Goal: Transaction & Acquisition: Purchase product/service

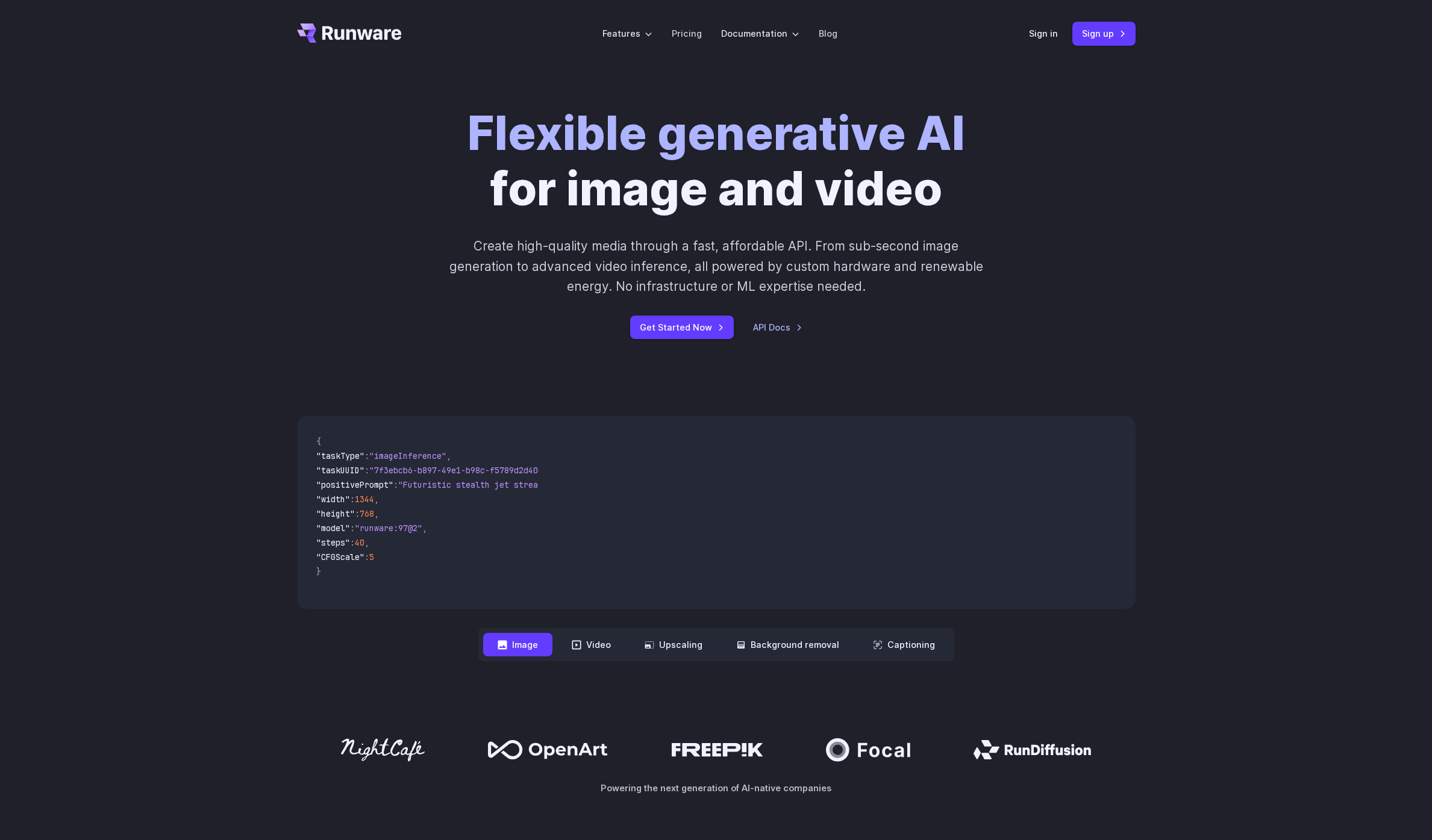
click at [683, 37] on link "Pricing" at bounding box center [687, 34] width 30 height 14
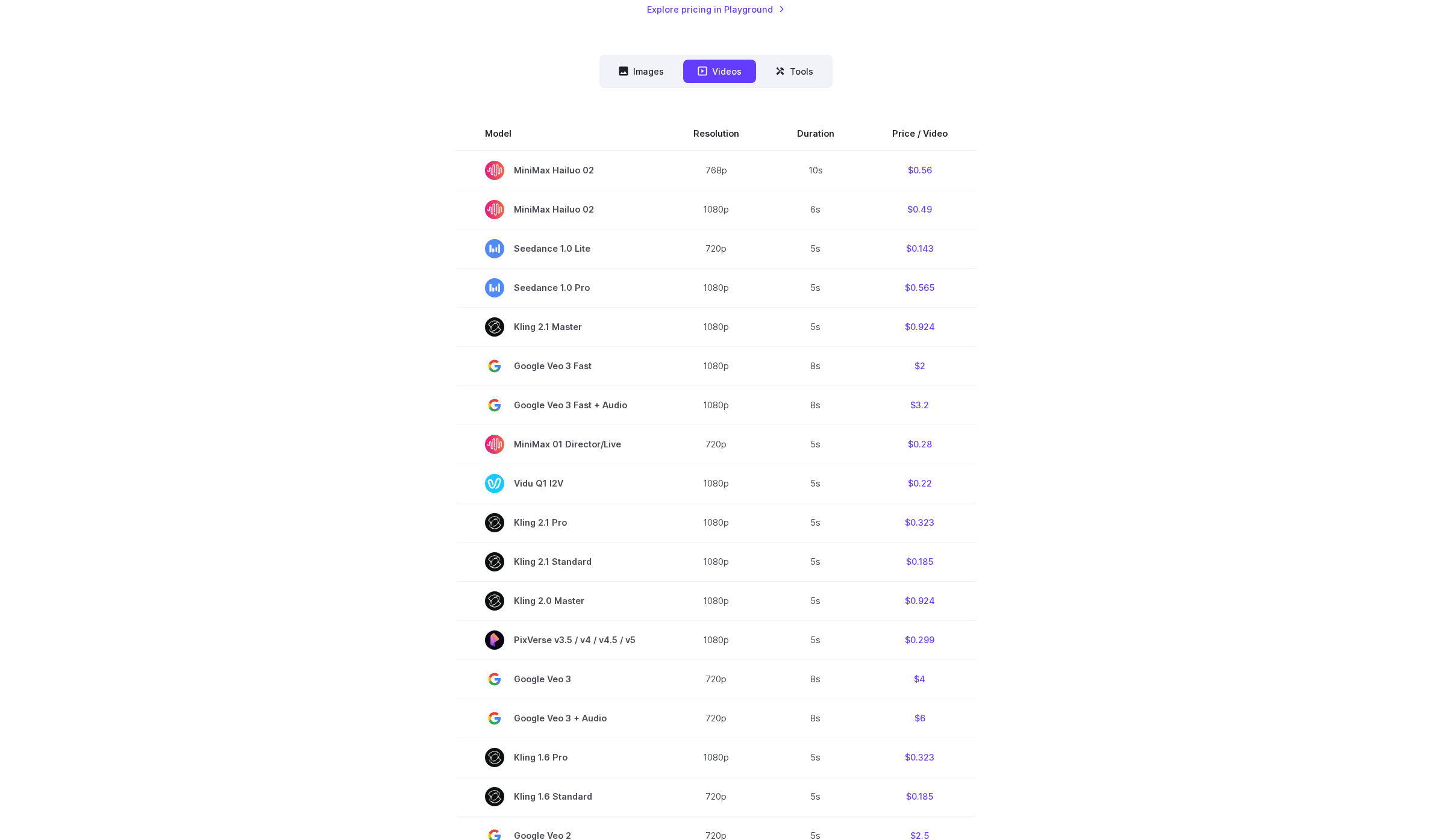
scroll to position [358, 0]
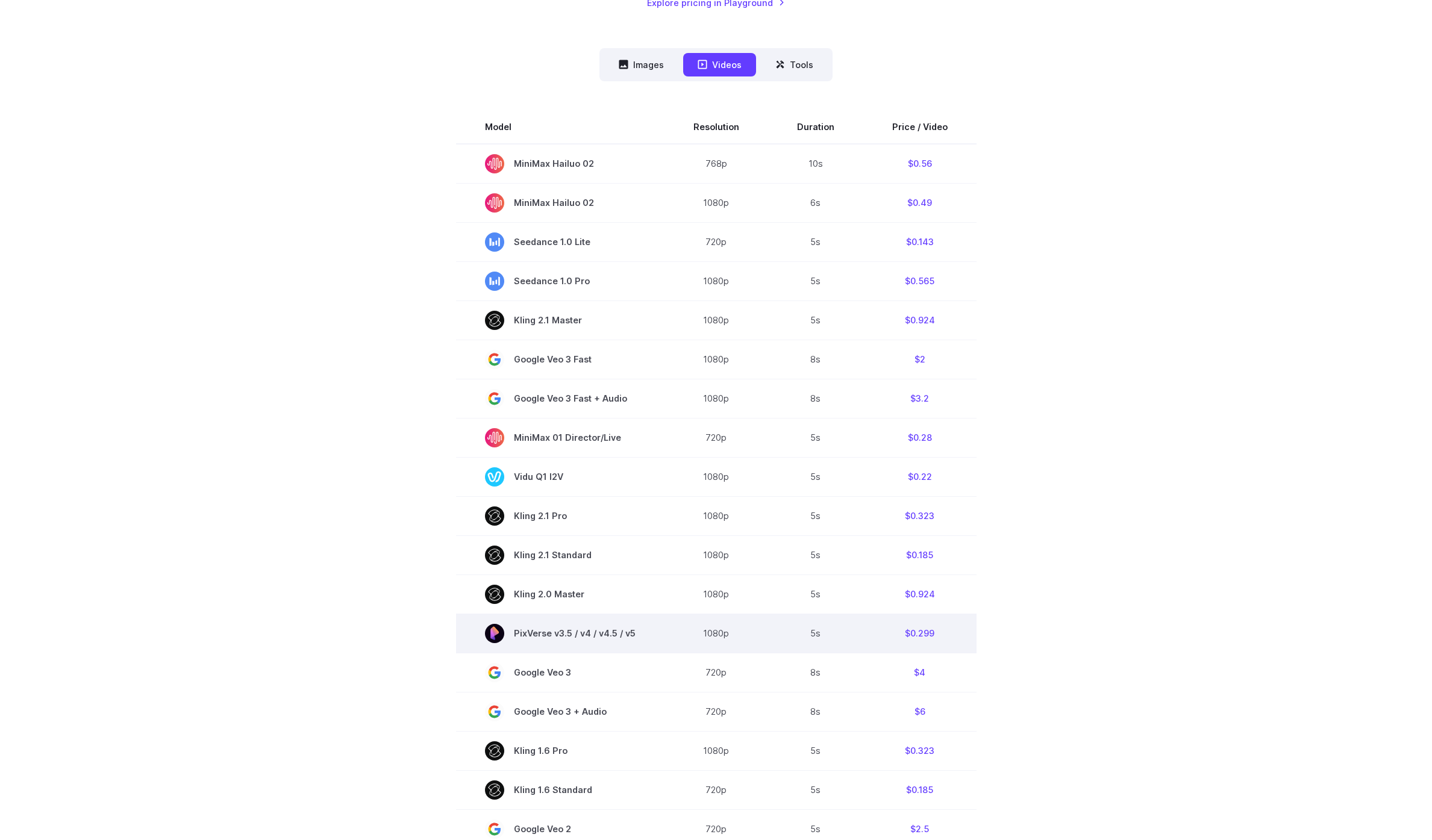
click at [921, 634] on td "$0.299" at bounding box center [920, 633] width 113 height 39
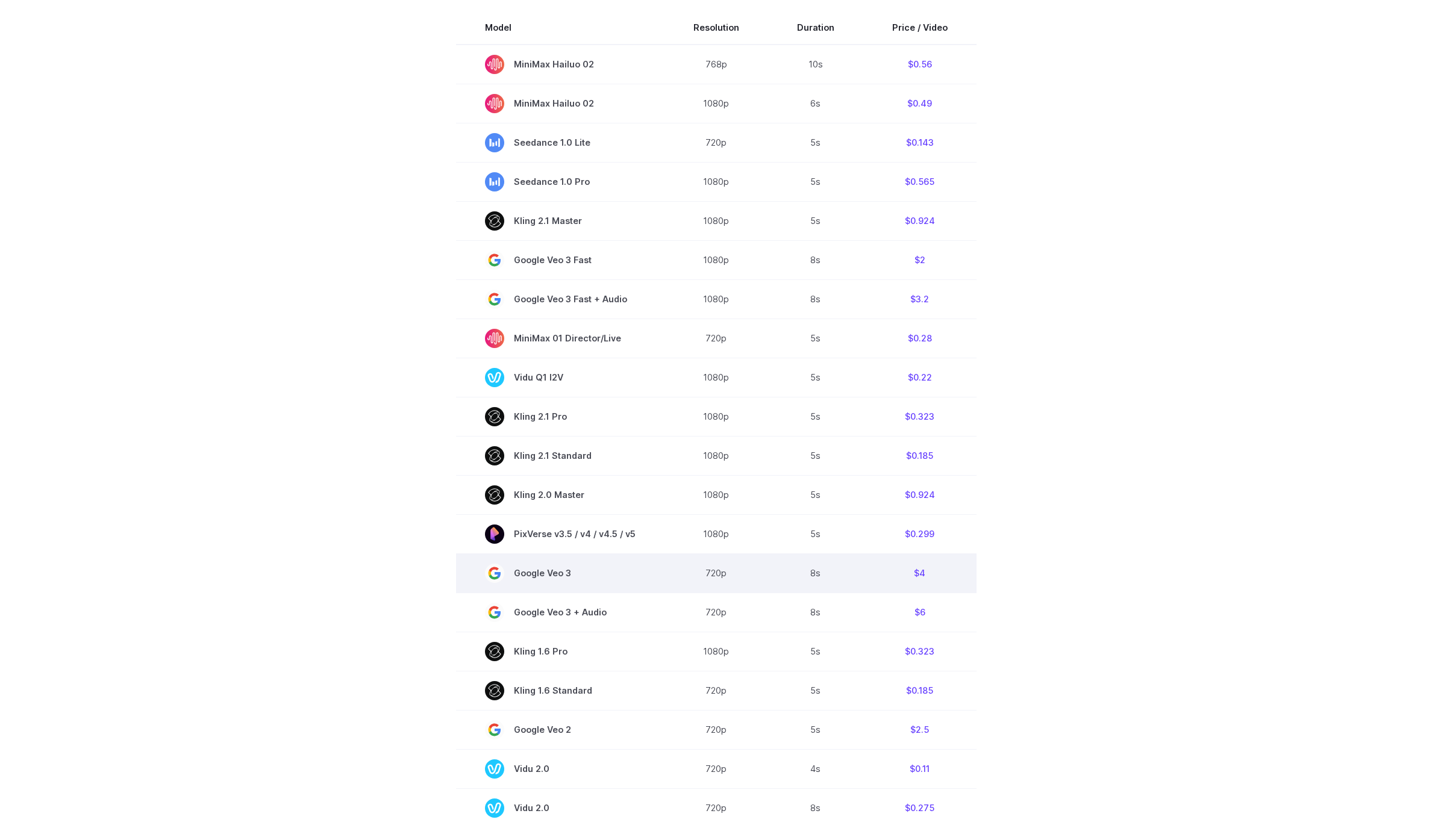
scroll to position [467, 0]
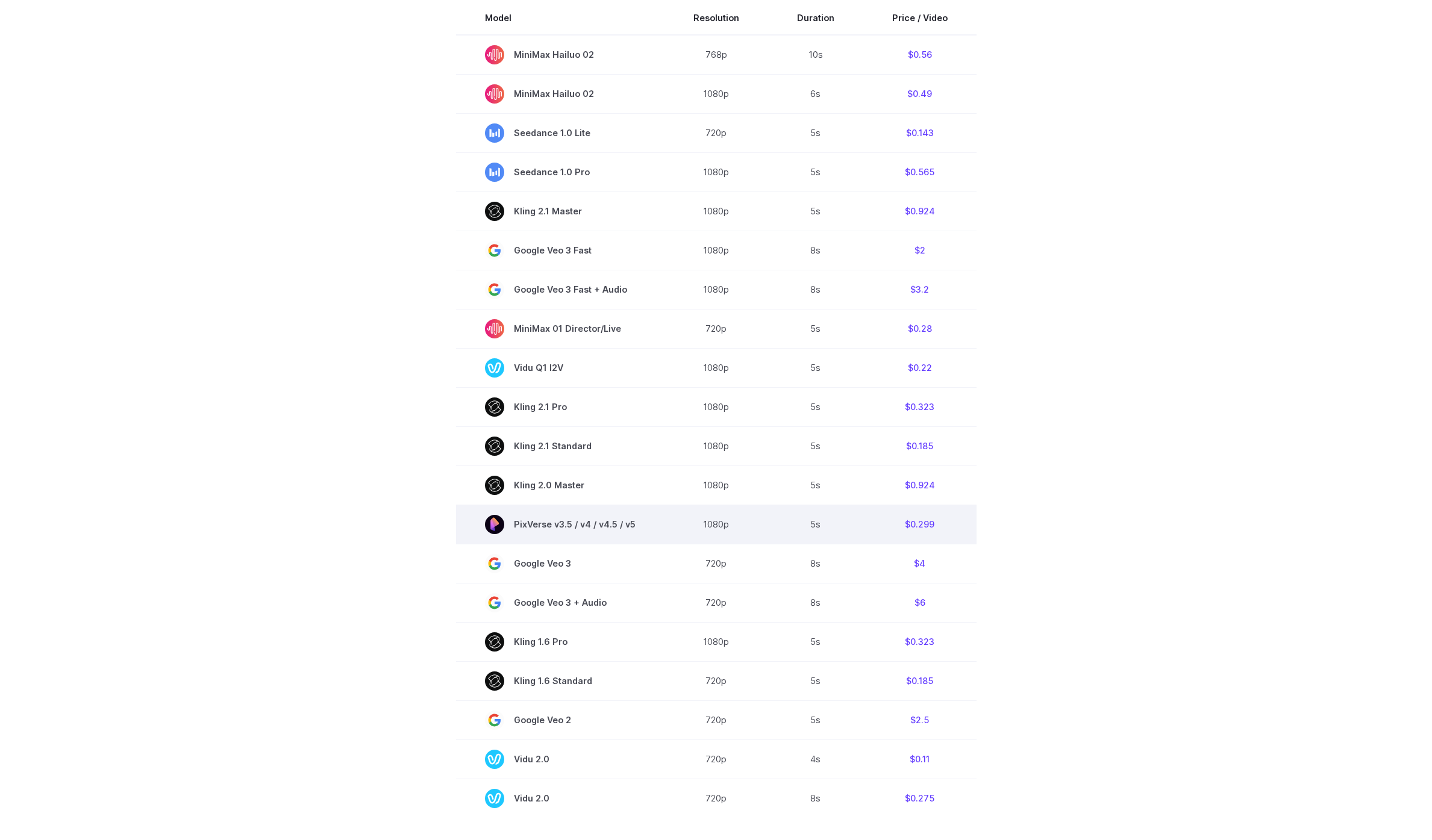
click at [664, 522] on td "PixVerse v3.5 / v4 / v4.5 / v5" at bounding box center [560, 525] width 208 height 39
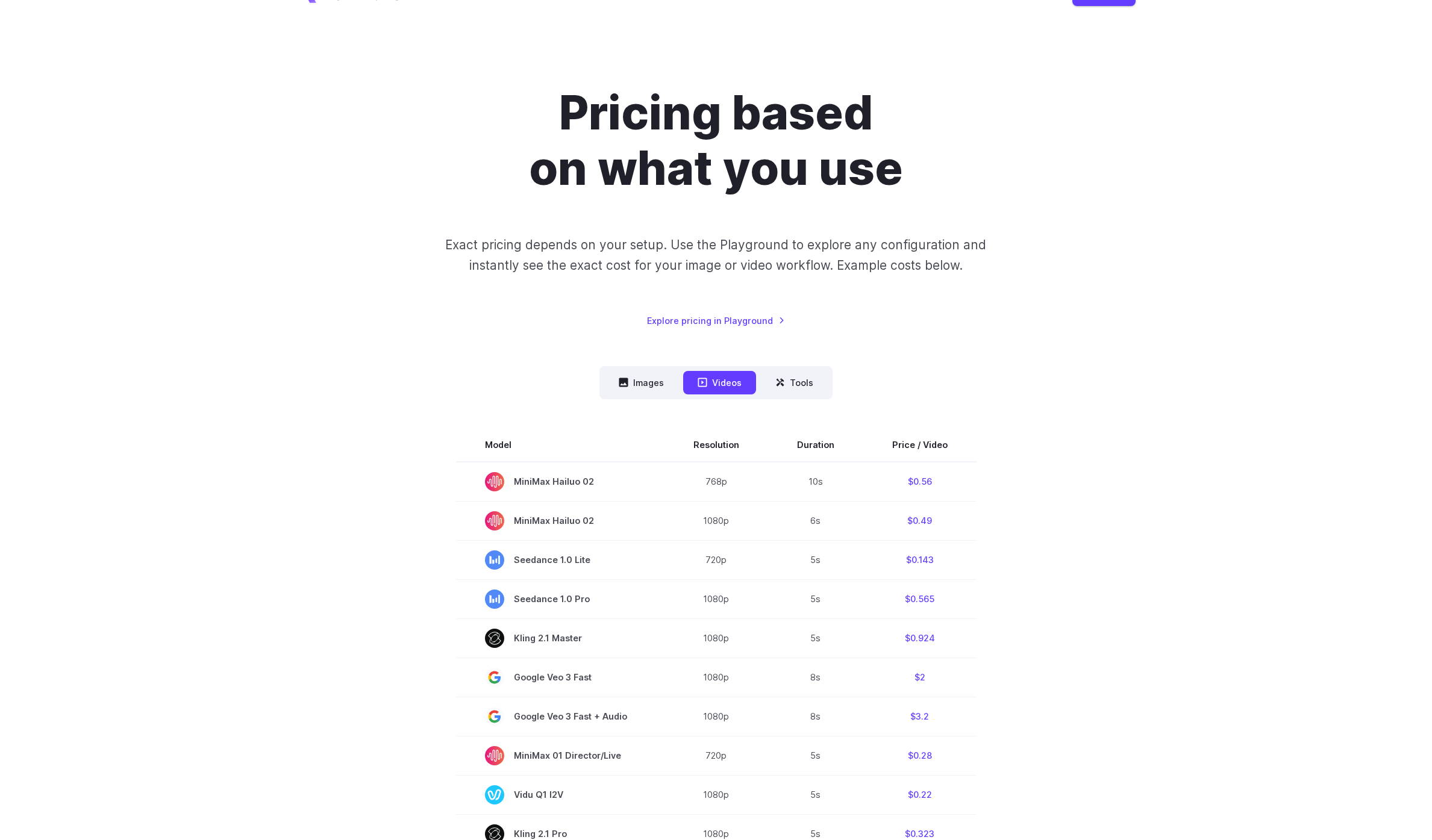
scroll to position [0, 0]
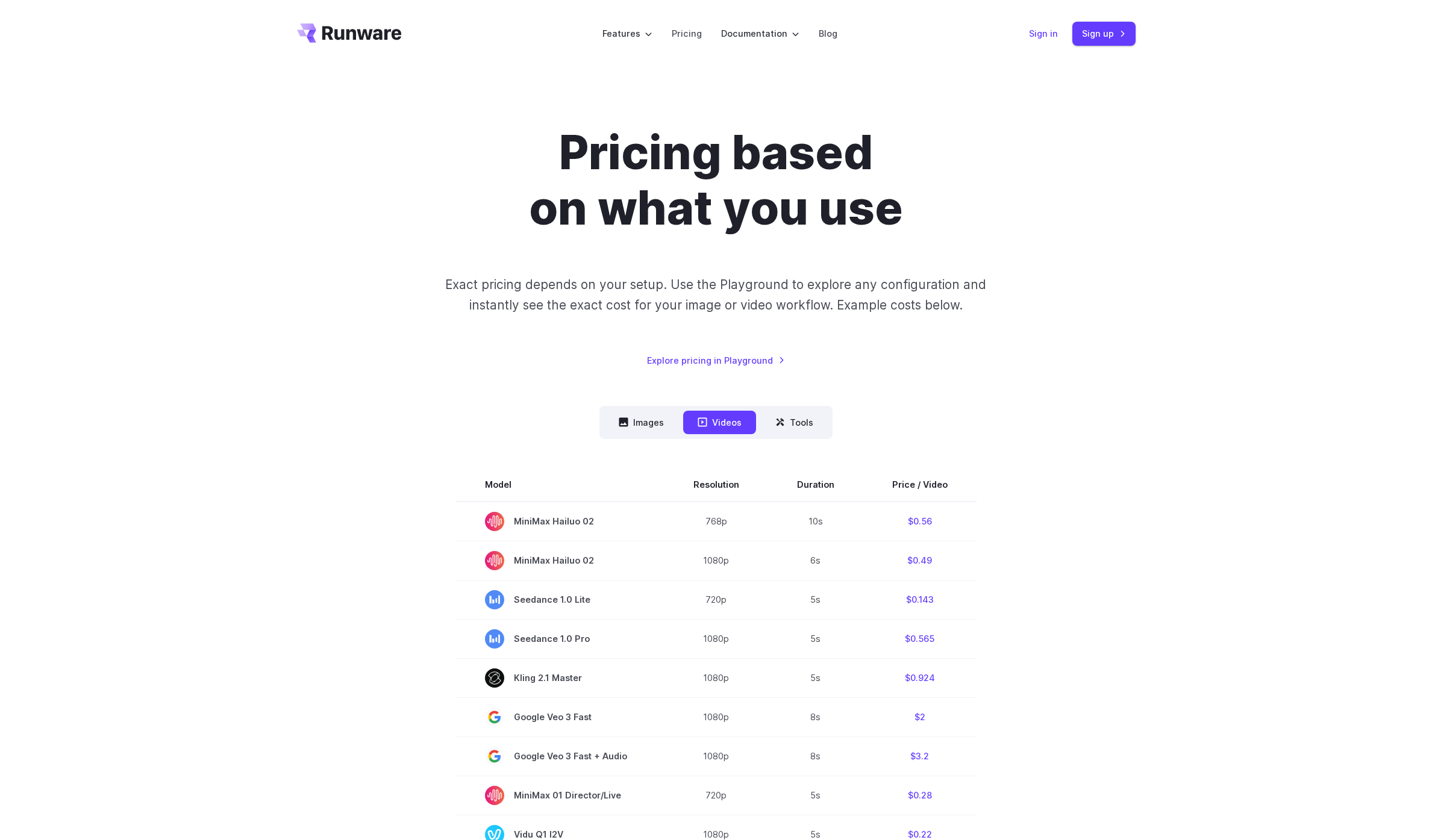
click at [1043, 36] on link "Sign in" at bounding box center [1043, 34] width 29 height 14
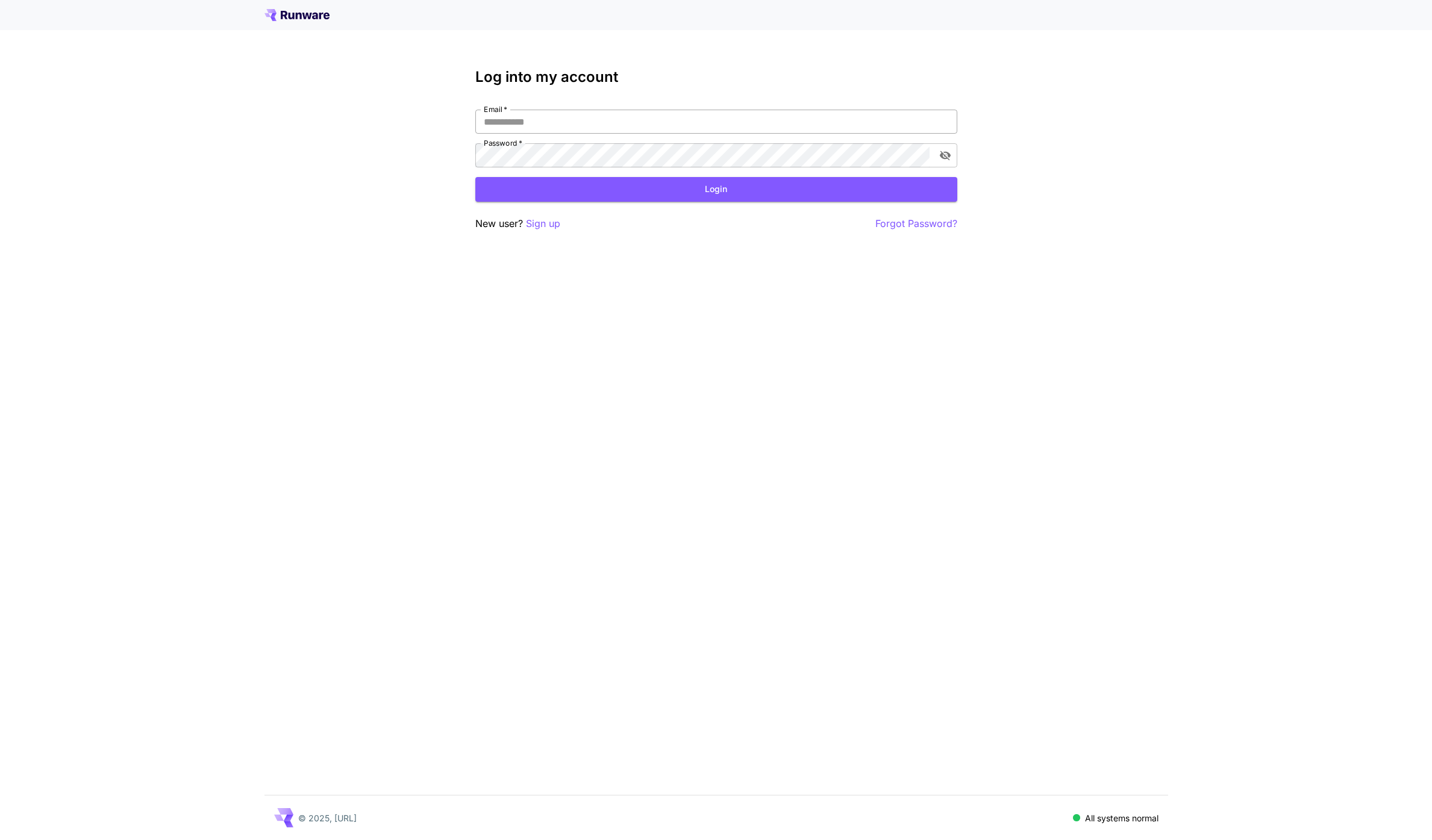
drag, startPoint x: 0, startPoint y: 0, endPoint x: 521, endPoint y: 119, distance: 534.4
click at [521, 119] on input "Email   *" at bounding box center [716, 122] width 482 height 24
click at [0, 839] on com-1password-button at bounding box center [0, 840] width 0 height 0
type input "**********"
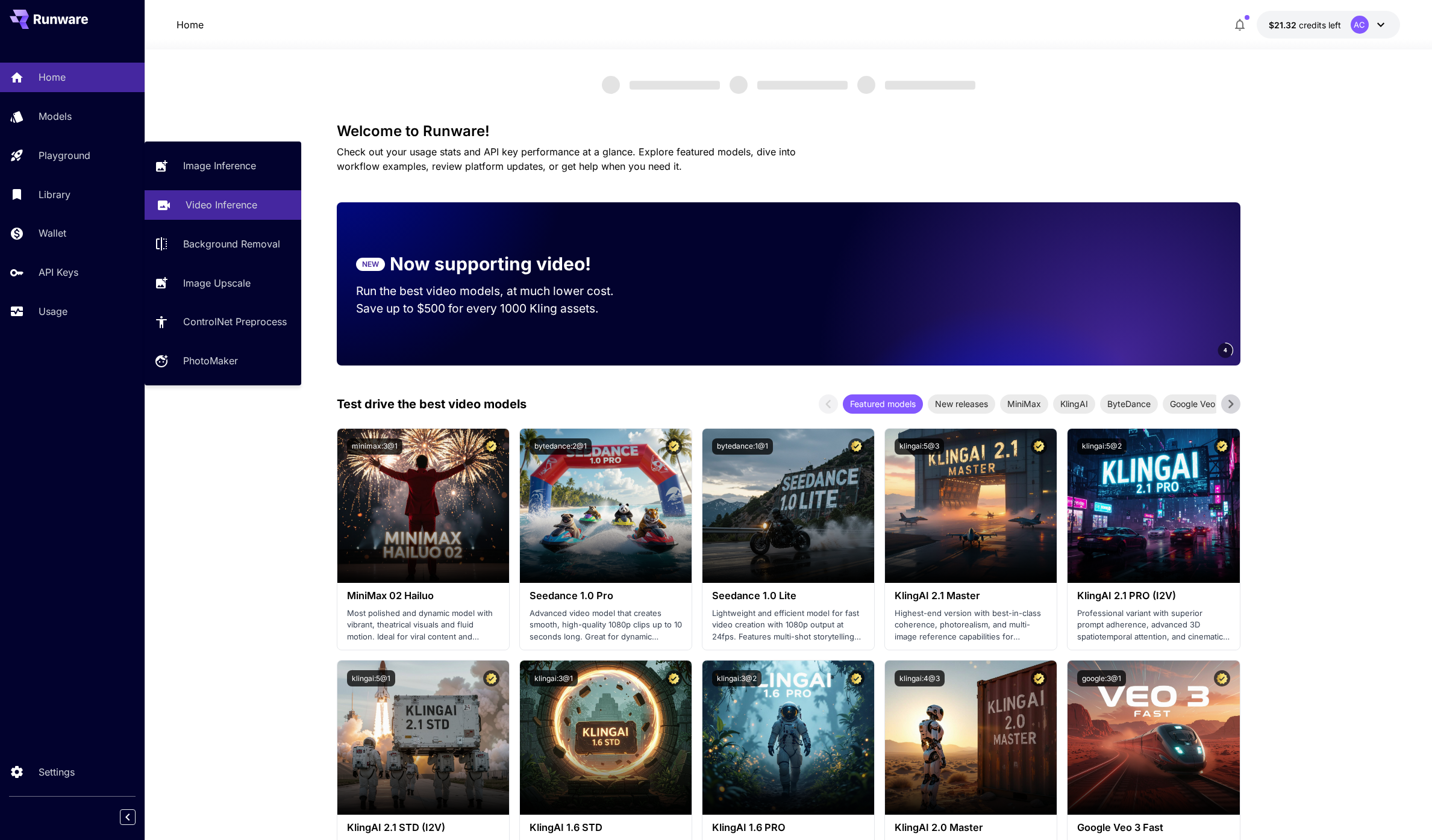
click at [208, 202] on p "Video Inference" at bounding box center [221, 205] width 72 height 15
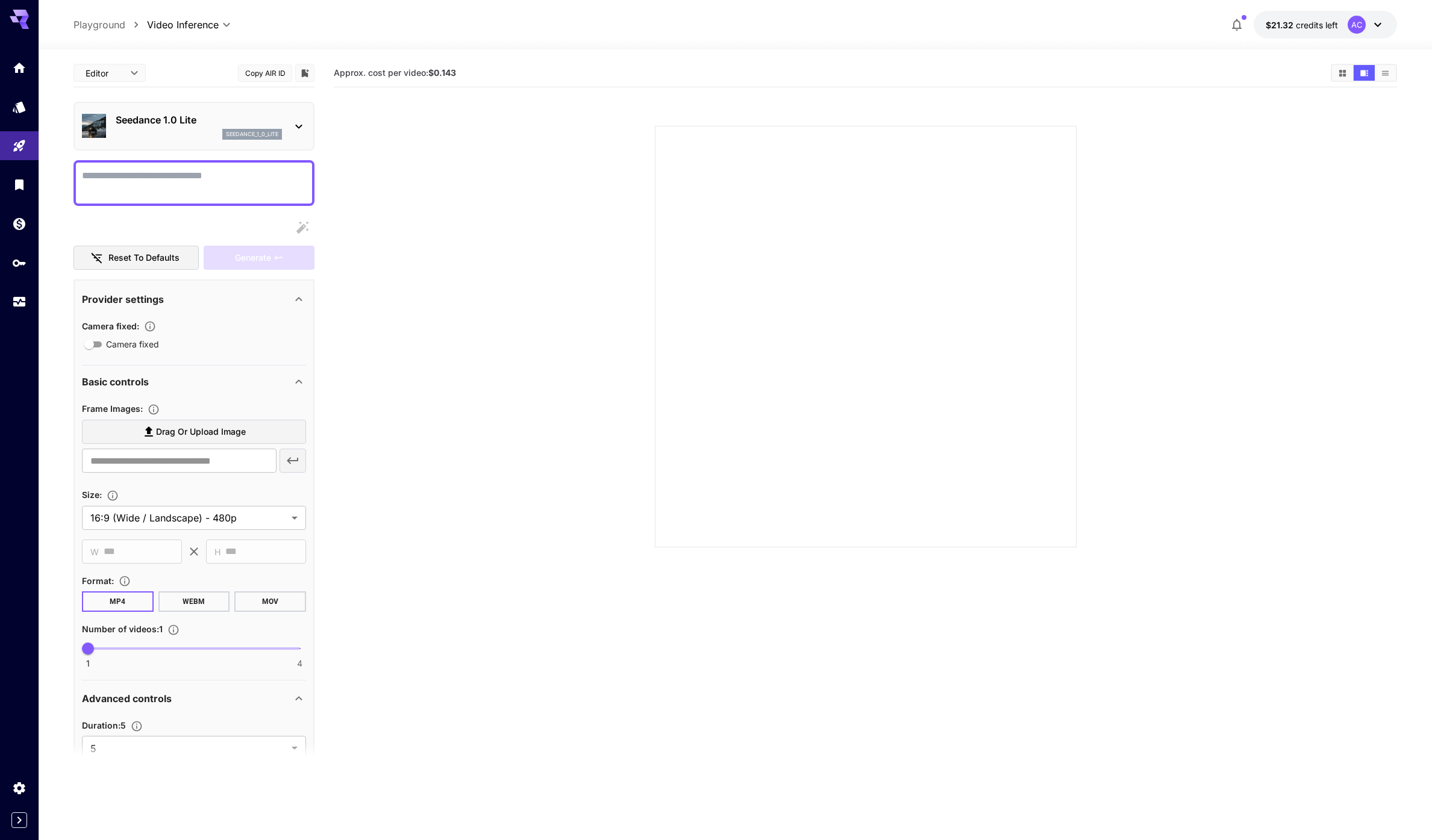
click at [180, 129] on div "seedance_1_0_lite" at bounding box center [199, 134] width 166 height 11
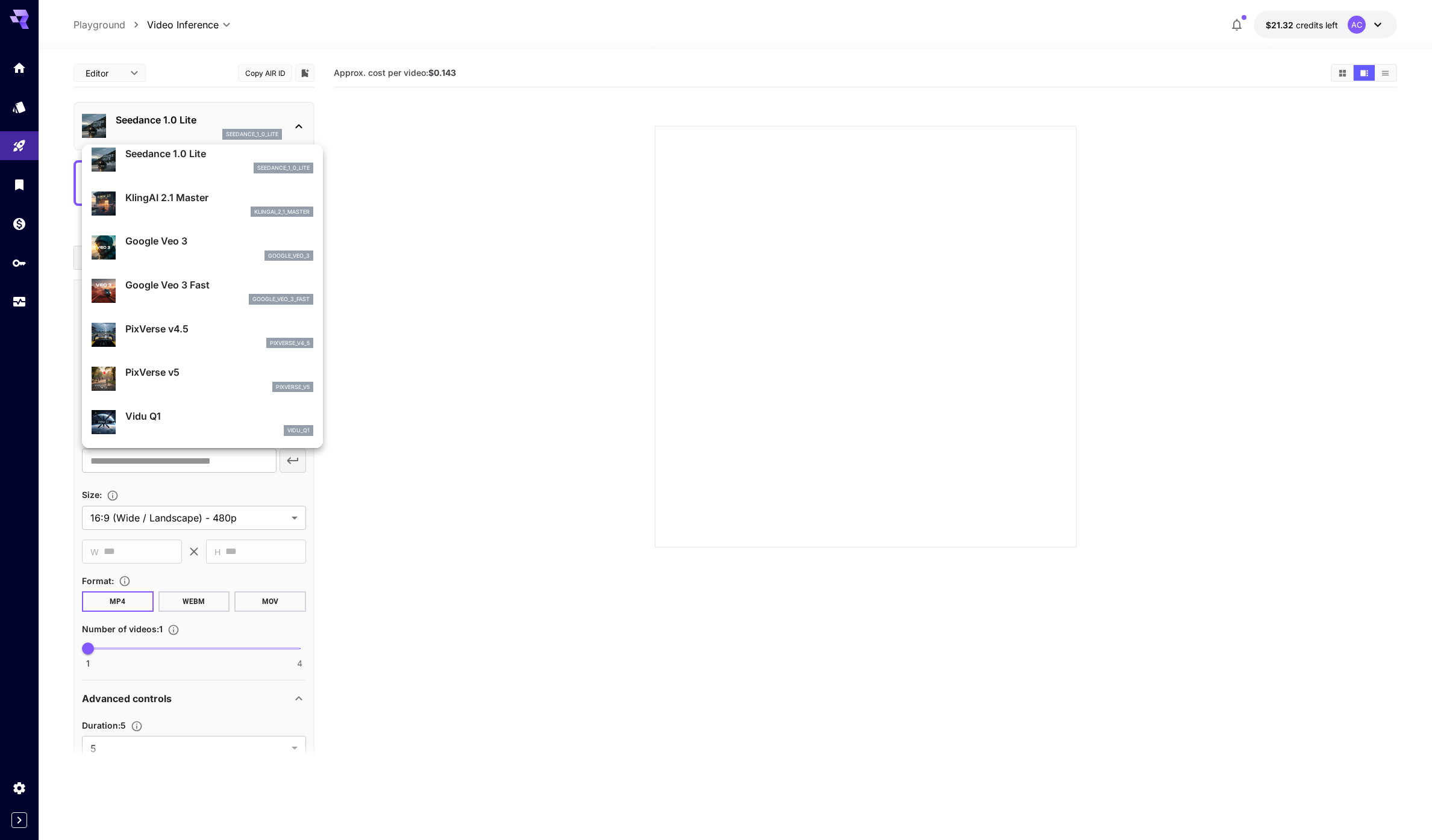
scroll to position [139, 0]
click at [200, 384] on div "pixverse_v5" at bounding box center [219, 386] width 188 height 11
type input "**********"
type input "****"
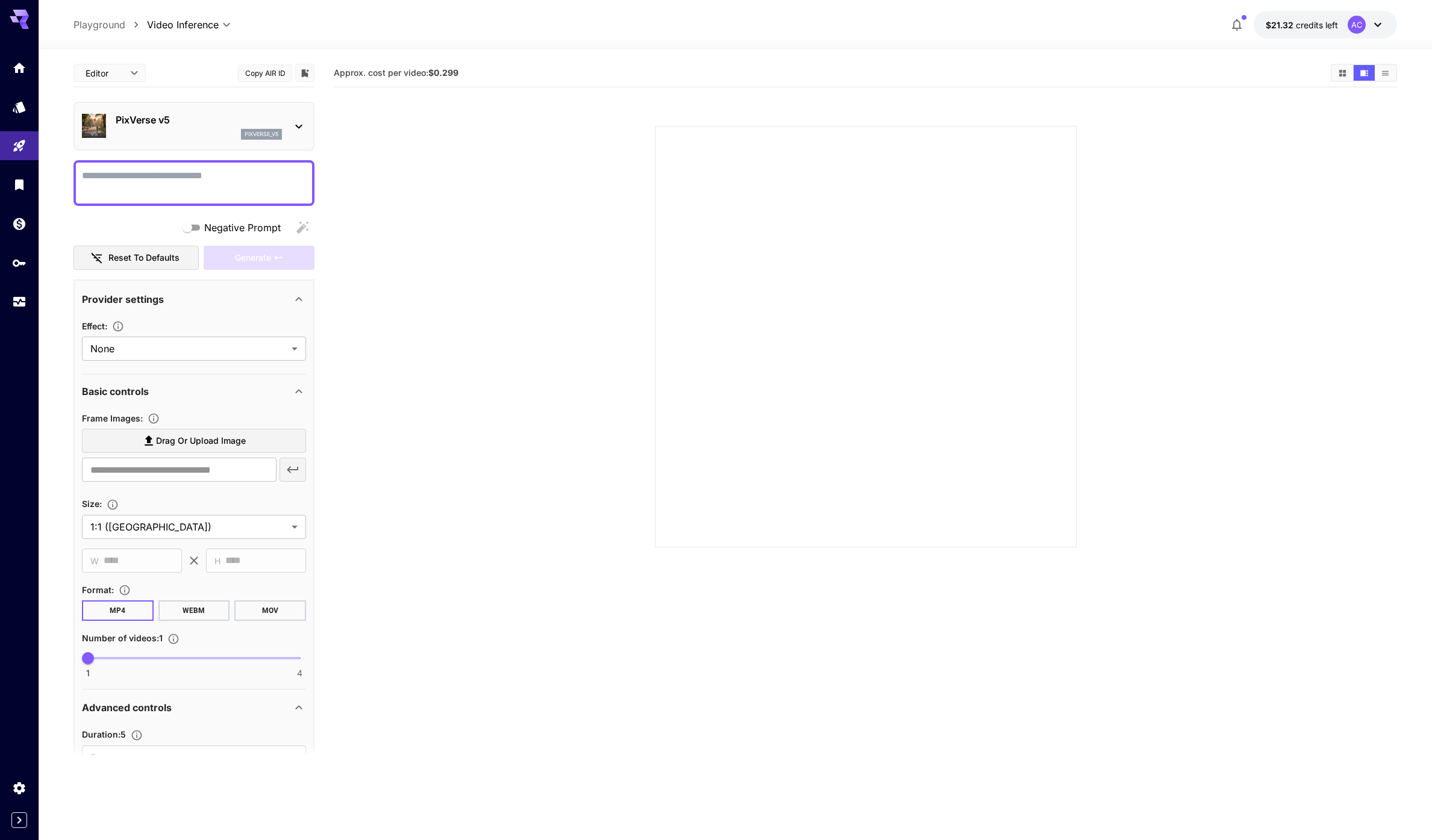
click at [435, 235] on section at bounding box center [865, 322] width 1063 height 451
drag, startPoint x: 435, startPoint y: 70, endPoint x: 491, endPoint y: 68, distance: 56.0
click at [491, 68] on section "Approx. cost per video: $0.299" at bounding box center [828, 73] width 988 height 11
click at [419, 221] on section at bounding box center [865, 322] width 1063 height 451
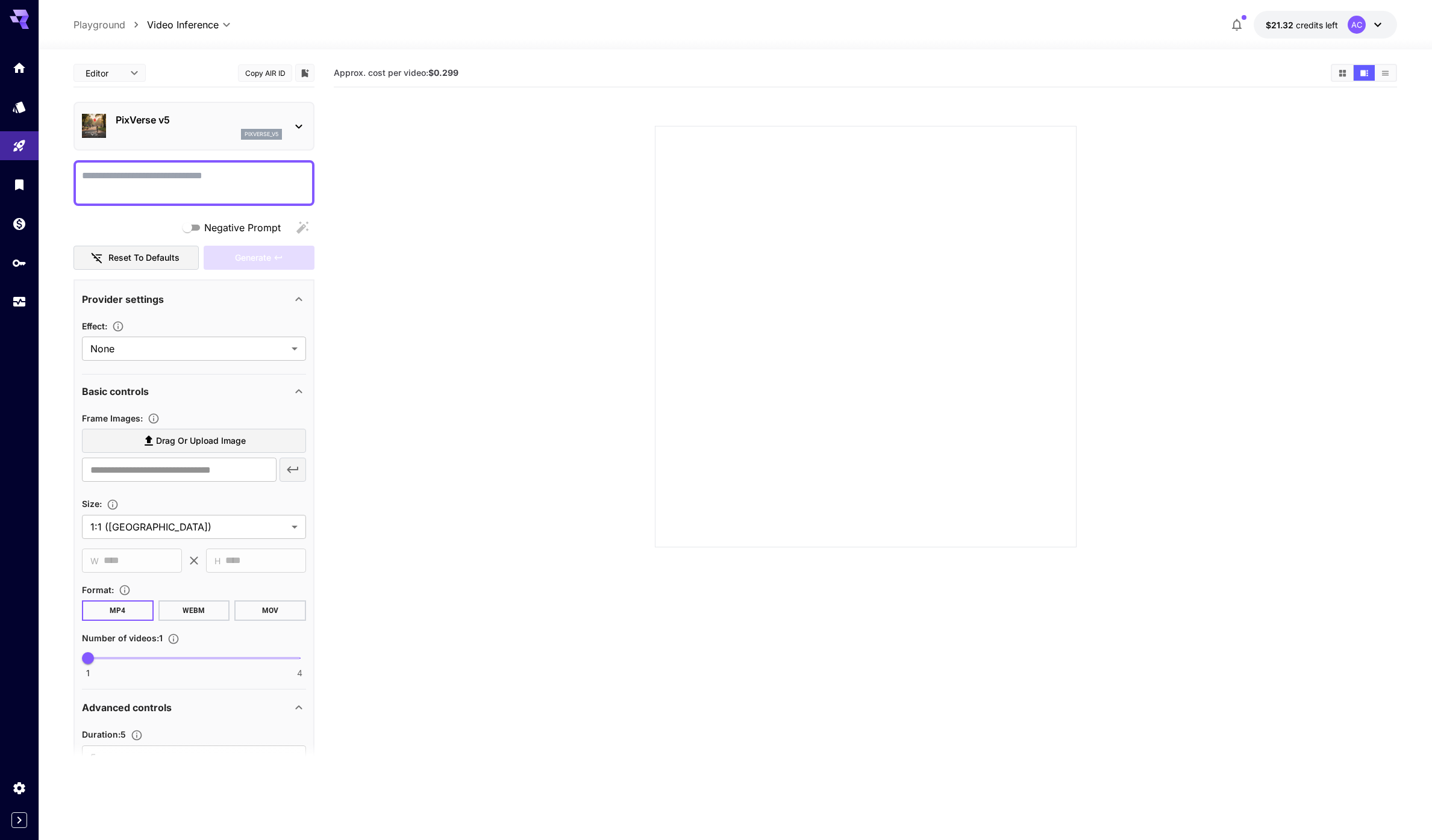
click at [165, 184] on textarea "Negative Prompt" at bounding box center [194, 182] width 224 height 29
type textarea "****"
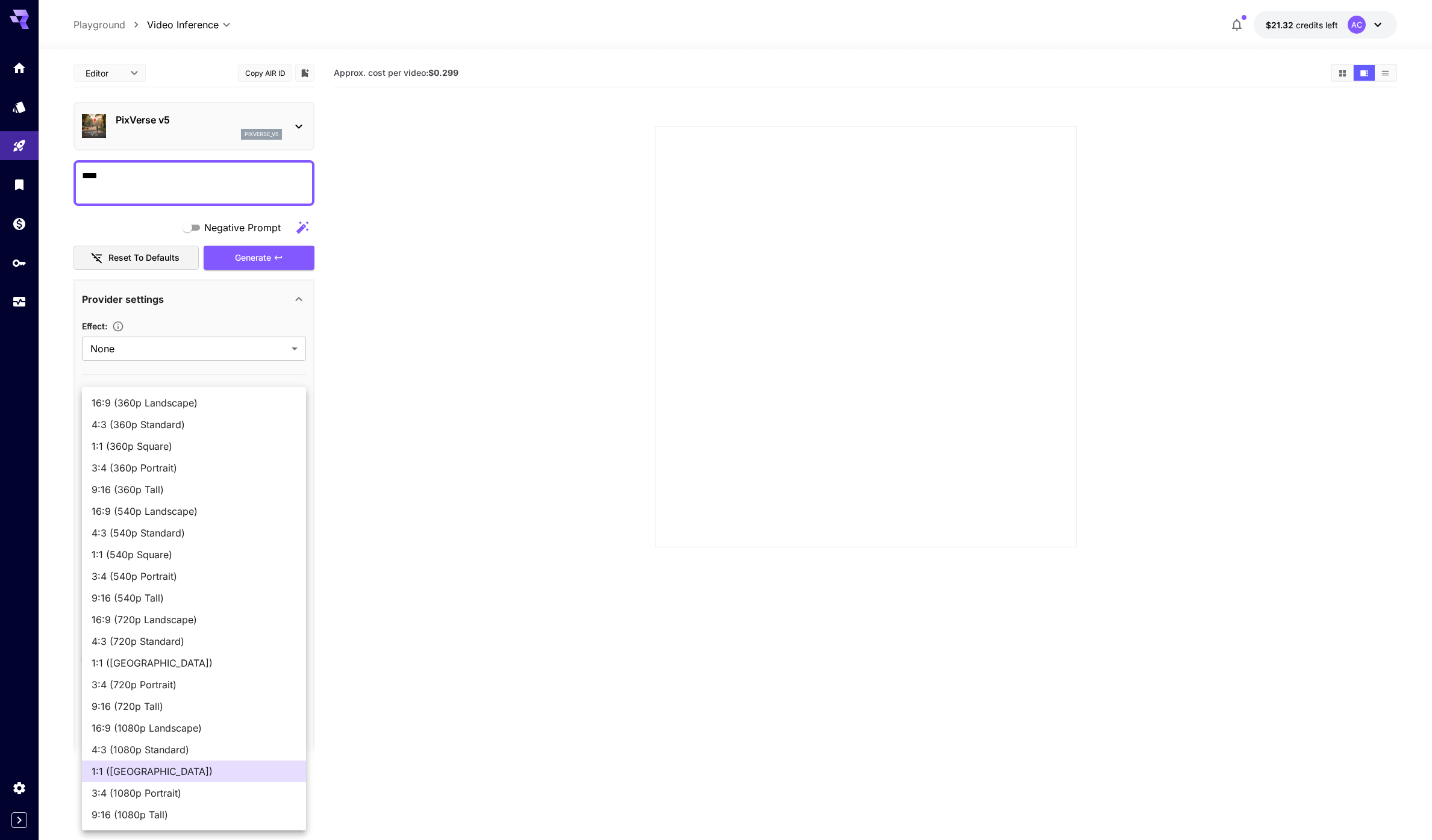
click at [259, 527] on body "**********" at bounding box center [716, 468] width 1432 height 935
click at [244, 732] on span "16:9 (1080p Landscape)" at bounding box center [194, 728] width 205 height 15
type input "**********"
type input "****"
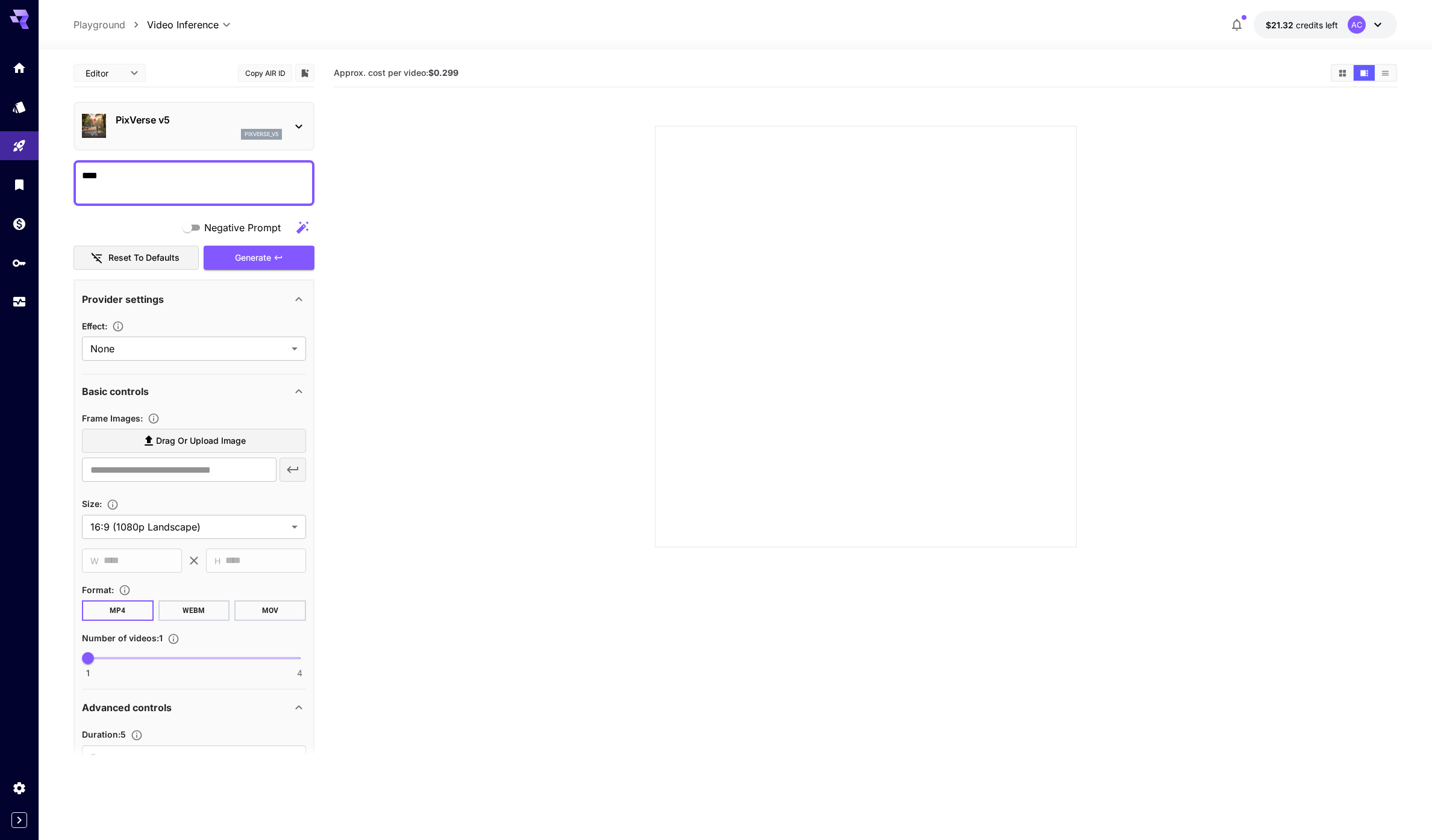
click at [382, 513] on section at bounding box center [865, 322] width 1063 height 451
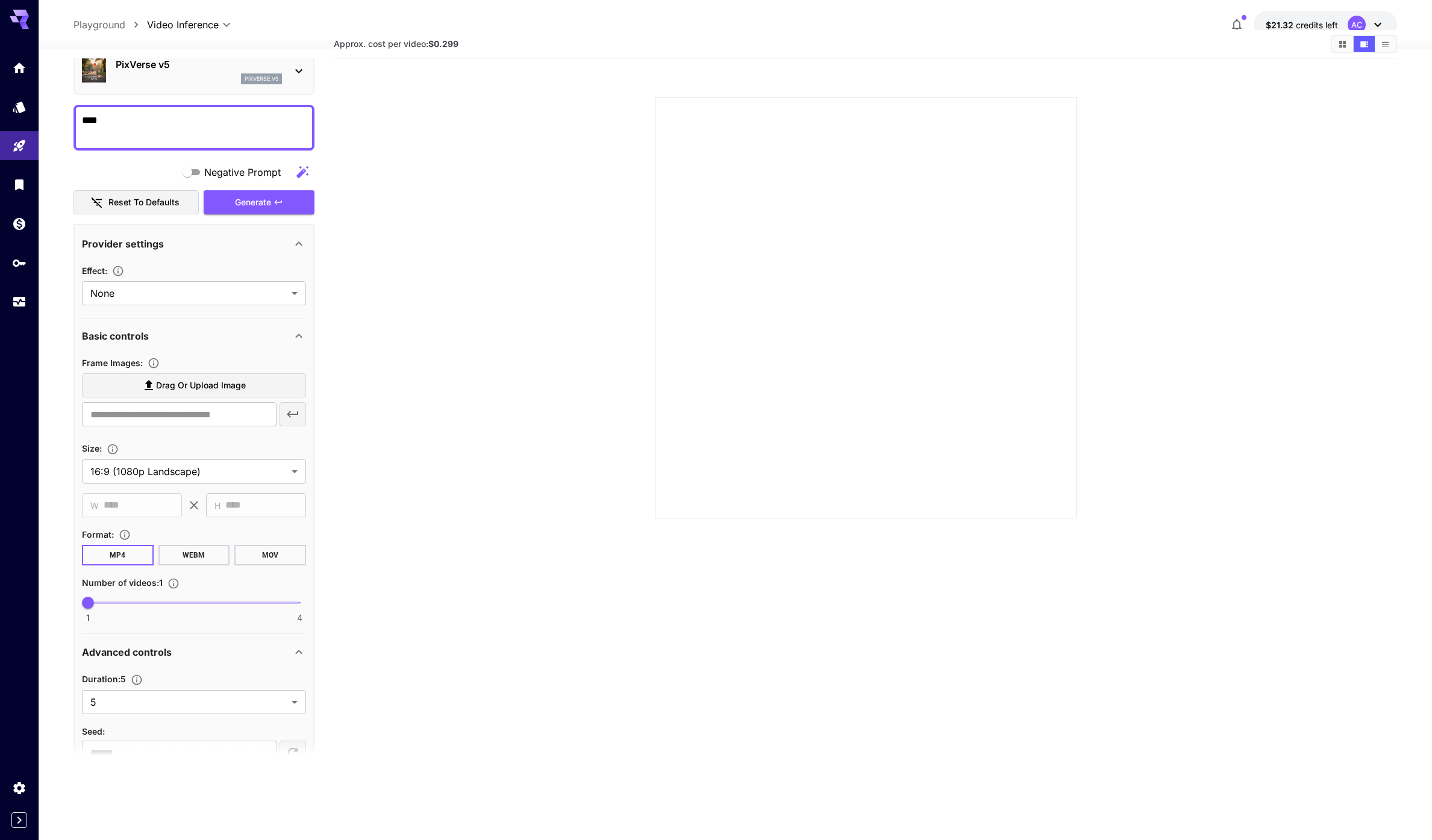
scroll to position [0, 0]
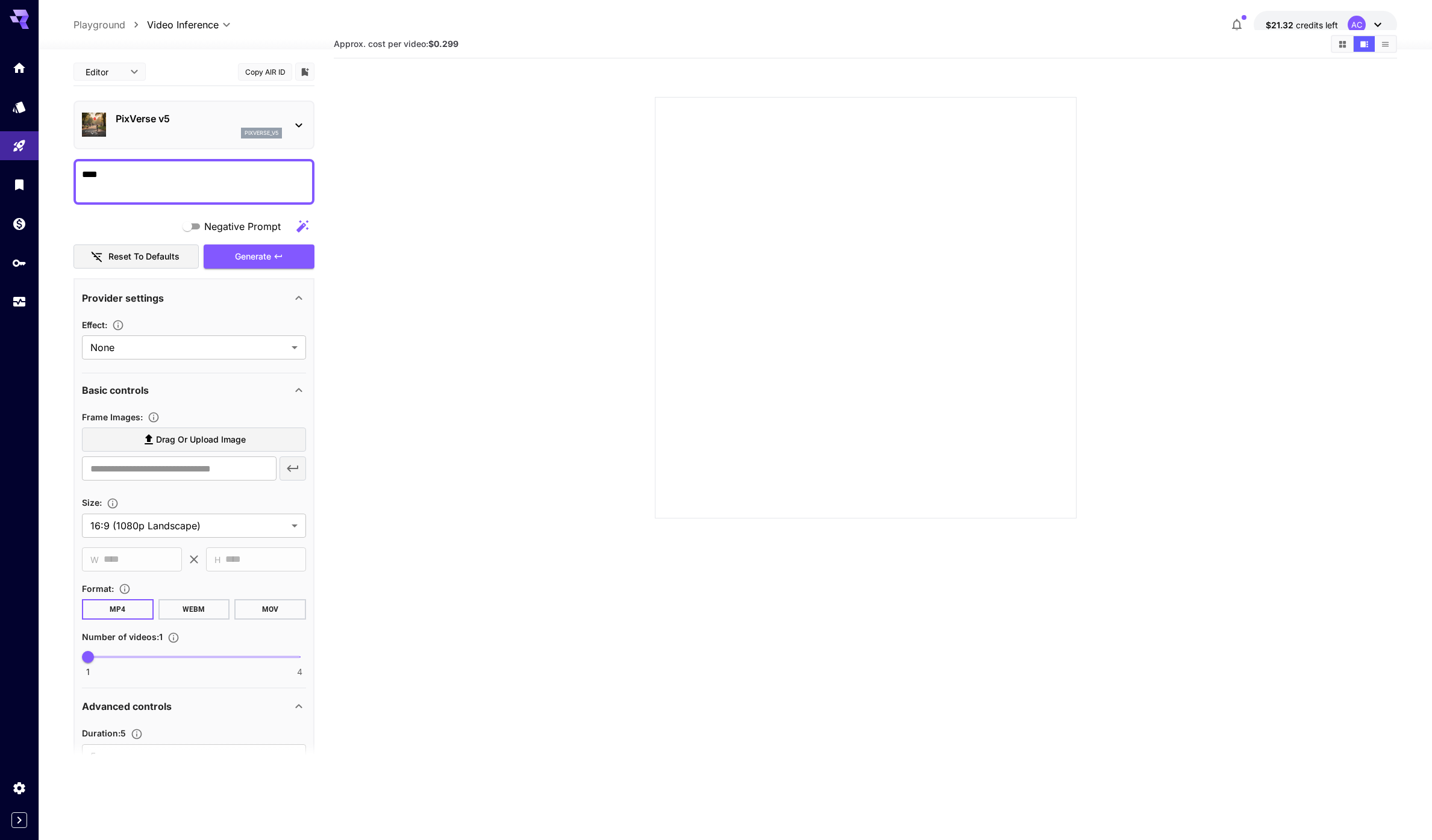
click at [251, 258] on div "Generate" at bounding box center [259, 256] width 111 height 25
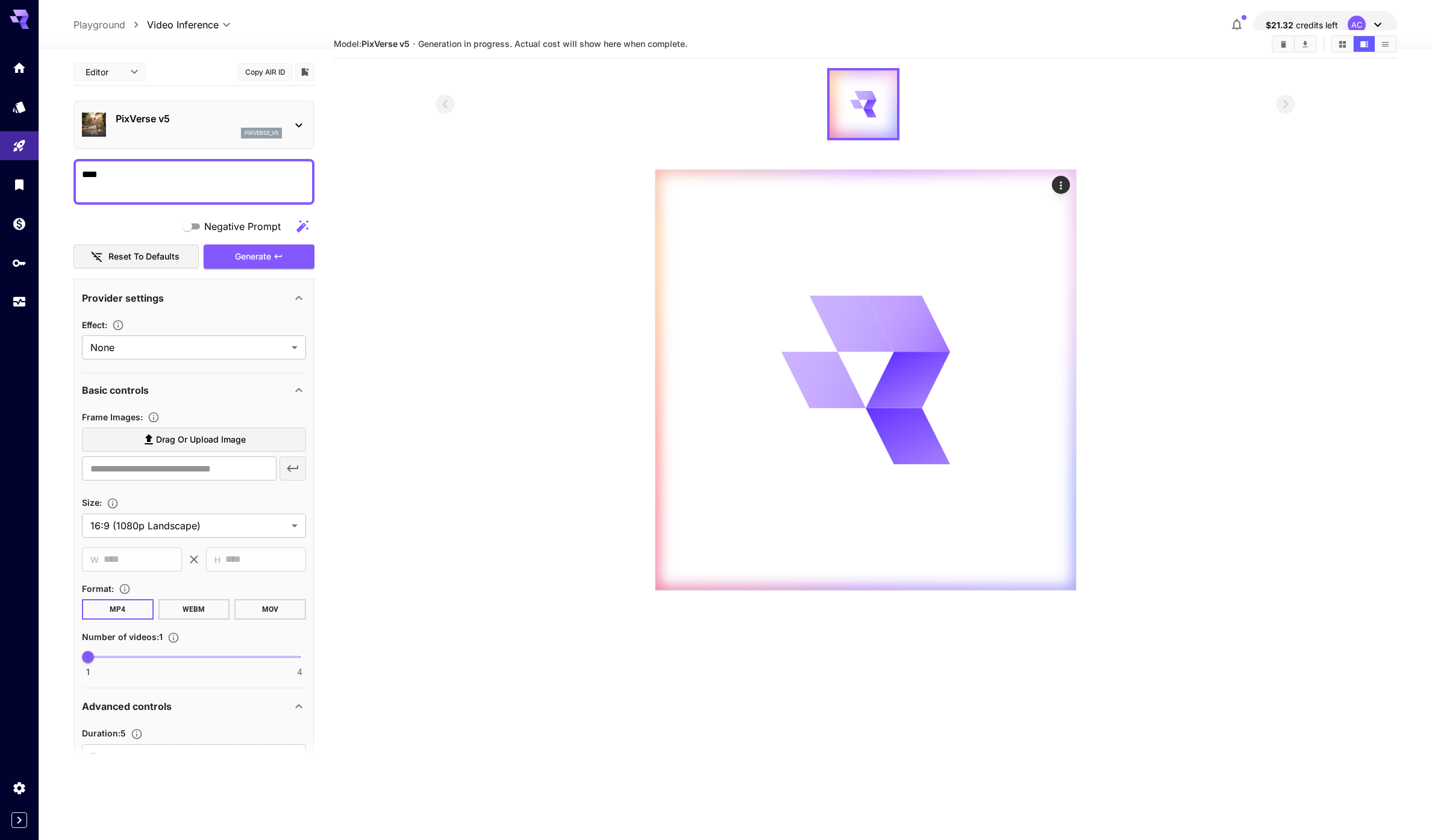
click at [533, 266] on section at bounding box center [865, 330] width 859 height 522
click at [509, 264] on section at bounding box center [865, 330] width 859 height 522
click at [168, 533] on body "**********" at bounding box center [716, 439] width 1432 height 935
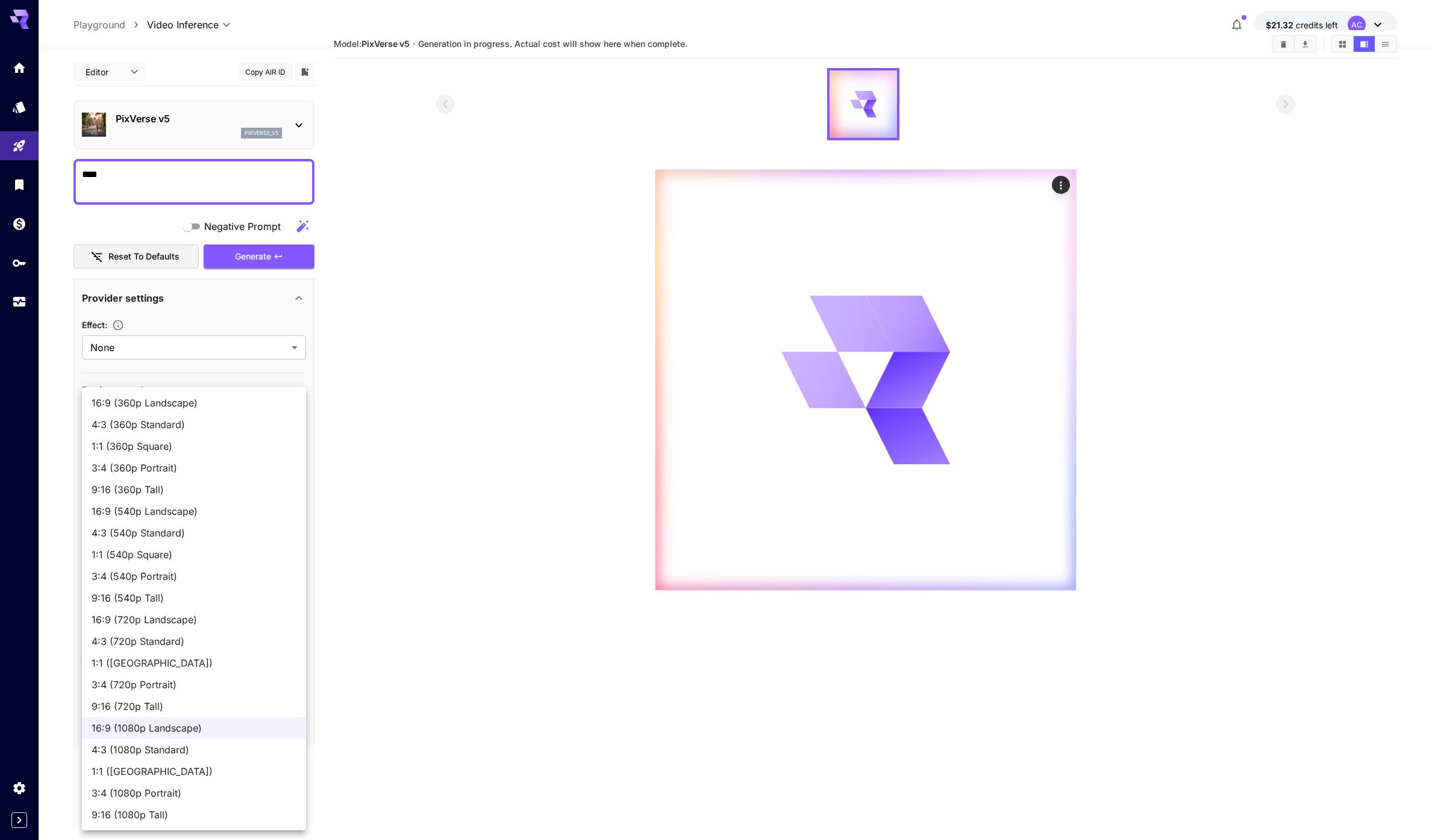
click at [549, 420] on div at bounding box center [716, 420] width 1432 height 840
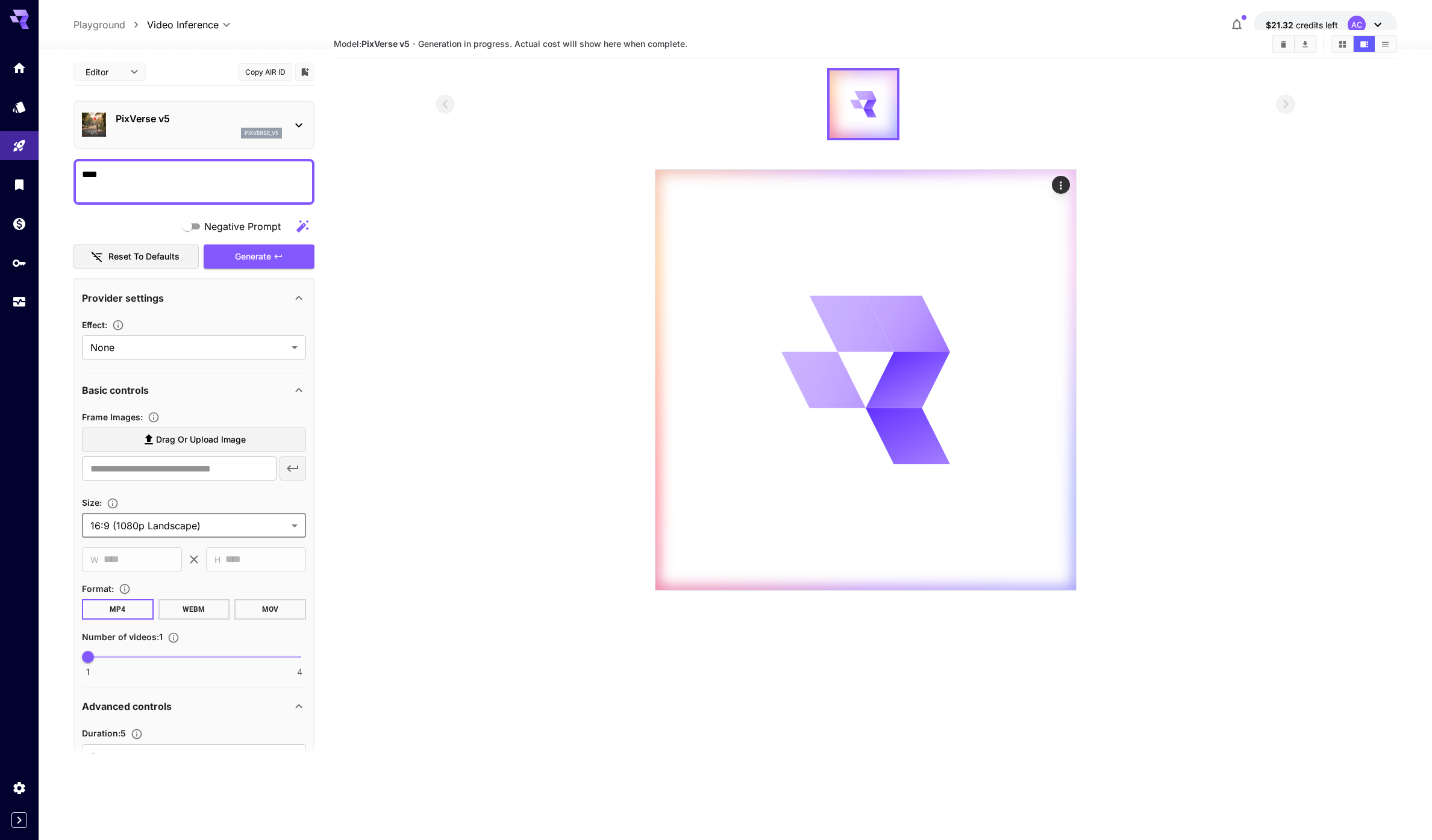
drag, startPoint x: 559, startPoint y: 393, endPoint x: 556, endPoint y: 380, distance: 13.3
click at [559, 392] on section at bounding box center [865, 330] width 859 height 522
click at [549, 376] on section at bounding box center [865, 330] width 859 height 522
click at [492, 248] on section at bounding box center [865, 330] width 859 height 522
click at [1066, 183] on button "Actions" at bounding box center [1061, 185] width 18 height 18
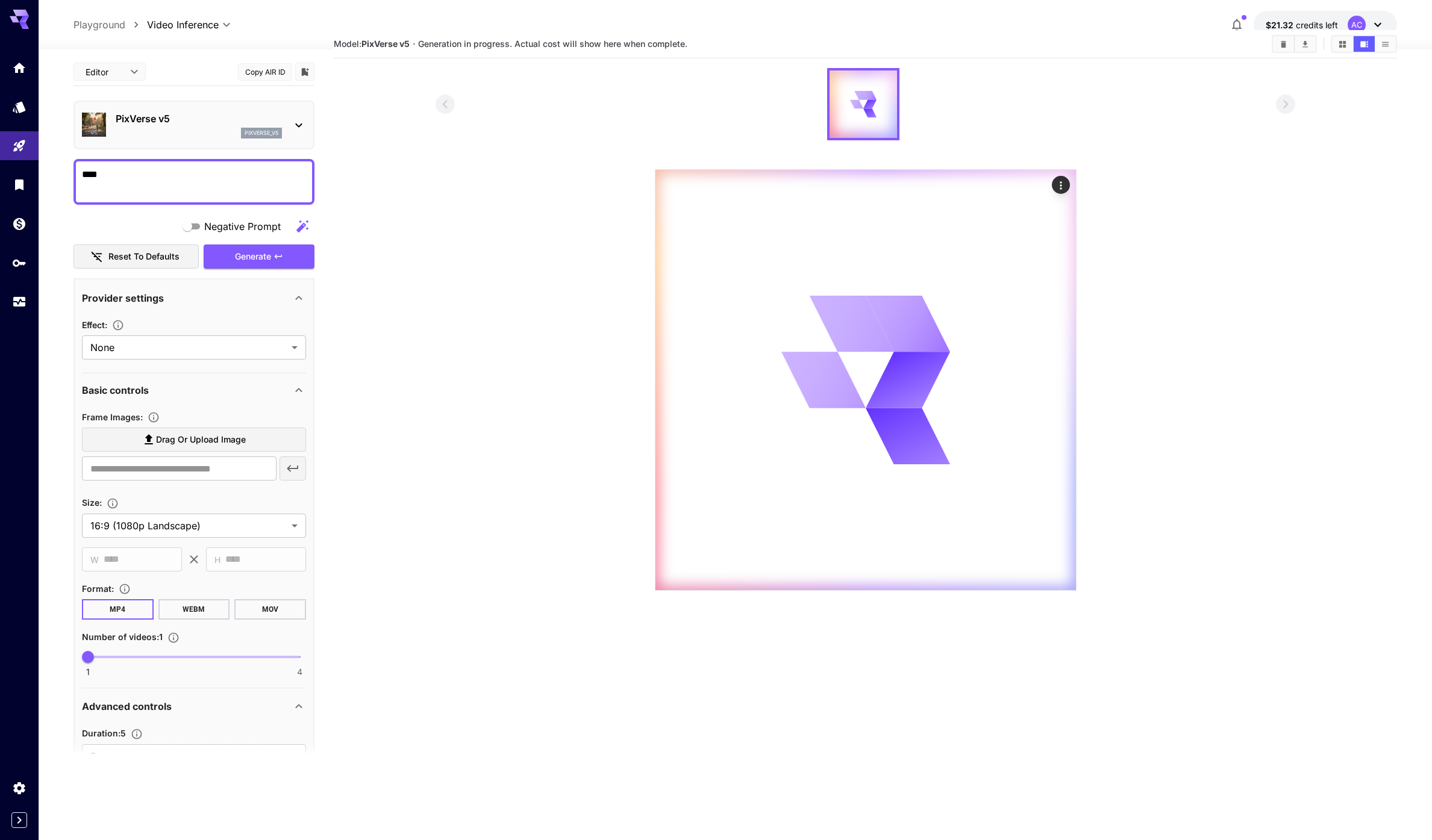
click at [1151, 204] on section at bounding box center [865, 330] width 859 height 522
click at [505, 272] on section at bounding box center [865, 330] width 859 height 522
click at [499, 272] on section at bounding box center [865, 330] width 859 height 522
click at [371, 260] on section at bounding box center [865, 330] width 1063 height 522
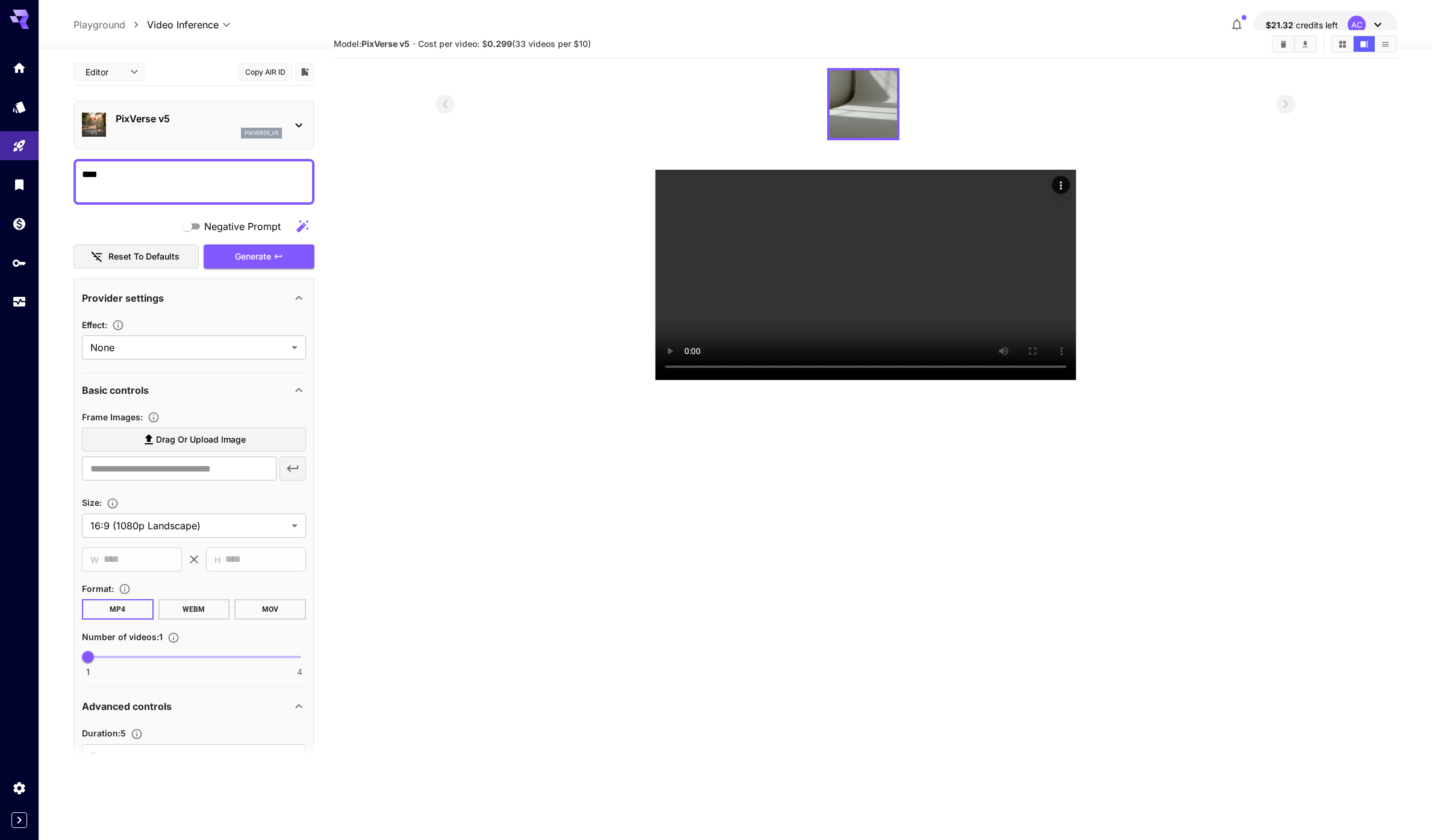
click at [493, 364] on section at bounding box center [865, 225] width 859 height 313
